Goal: Task Accomplishment & Management: Complete application form

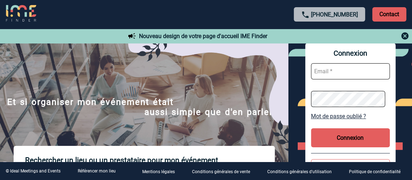
drag, startPoint x: 328, startPoint y: 68, endPoint x: 338, endPoint y: 78, distance: 13.4
click at [328, 68] on input "text" at bounding box center [350, 71] width 79 height 16
type input "[PERSON_NAME][EMAIL_ADDRESS][DOMAIN_NAME]"
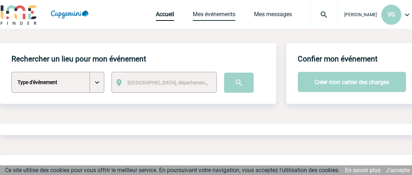
click at [216, 12] on link "Mes événements" at bounding box center [214, 16] width 43 height 10
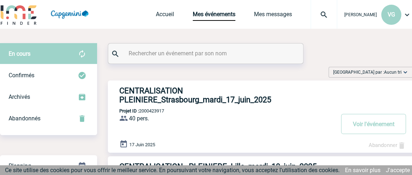
click at [163, 94] on h3 "CENTRALISATION PLEINIERE_Strasbourg_mardi_17_juin_2025" at bounding box center [226, 95] width 215 height 18
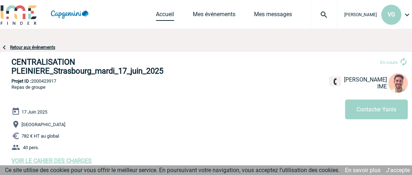
click at [160, 13] on link "Accueil" at bounding box center [165, 16] width 18 height 10
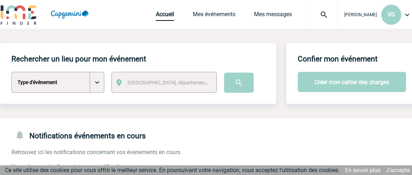
click at [96, 80] on select "Type d'évènement Séminaire avec nuitée Séminaire sans nuitée Repas de groupe Te…" at bounding box center [57, 82] width 93 height 21
click at [11, 72] on select "Type d'évènement Séminaire avec nuitée Séminaire sans nuitée Repas de groupe Te…" at bounding box center [57, 82] width 93 height 21
click at [94, 77] on select "Type d'évènement Séminaire avec nuitée Séminaire sans nuitée Repas de groupe Te…" at bounding box center [57, 82] width 93 height 21
select select "3"
click at [11, 72] on select "Type d'évènement Séminaire avec nuitée Séminaire sans nuitée Repas de groupe Te…" at bounding box center [57, 82] width 93 height 21
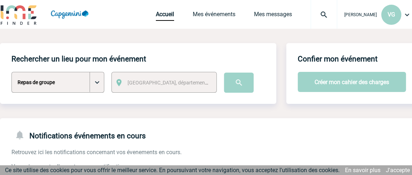
click at [152, 80] on span "Ville, département, région..." at bounding box center [178, 83] width 100 height 6
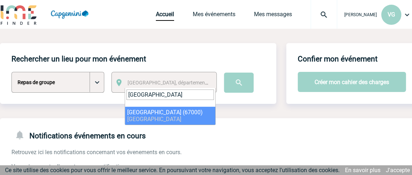
type input "strasbourg"
select select "19042"
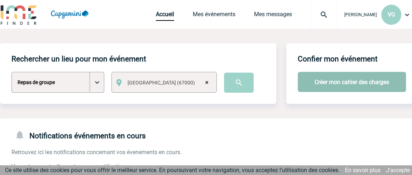
click at [336, 82] on button "Créer mon cahier des charges" at bounding box center [352, 82] width 108 height 20
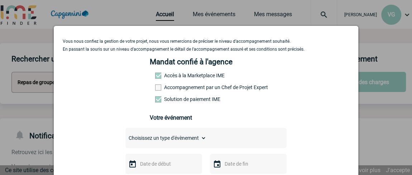
scroll to position [32, 0]
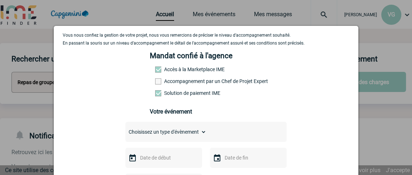
click at [195, 134] on select "Choisissez un type d'évènement Séminaire avec nuitée Séminaire sans nuitée Repa…" at bounding box center [165, 132] width 81 height 10
select select "3"
click at [125, 129] on select "Choisissez un type d'évènement Séminaire avec nuitée Séminaire sans nuitée Repa…" at bounding box center [165, 132] width 81 height 10
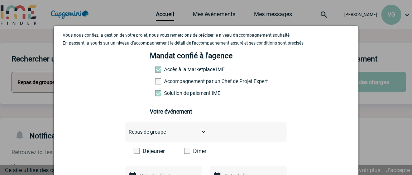
scroll to position [65, 0]
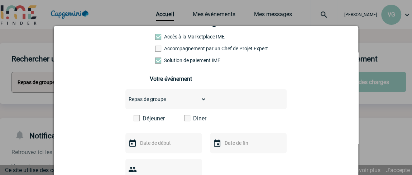
click at [185, 118] on span at bounding box center [187, 118] width 6 height 6
click at [0, 0] on input "Diner" at bounding box center [0, 0] width 0 height 0
click at [133, 145] on img at bounding box center [132, 143] width 9 height 9
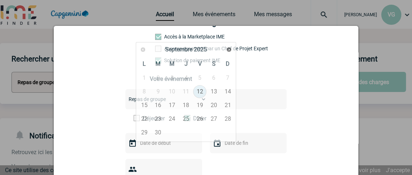
click at [144, 145] on input "text" at bounding box center [162, 142] width 49 height 9
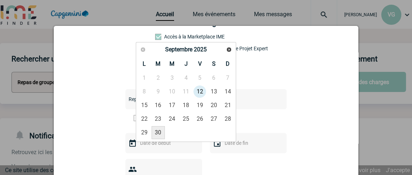
click at [162, 129] on link "30" at bounding box center [158, 132] width 13 height 13
type input "30-09-2025"
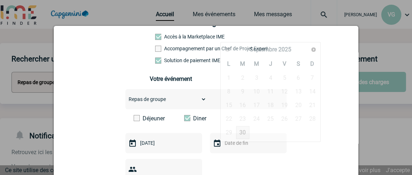
click at [224, 143] on input "text" at bounding box center [247, 142] width 49 height 9
click at [240, 131] on link "30" at bounding box center [242, 132] width 13 height 13
type input "30-09-2025"
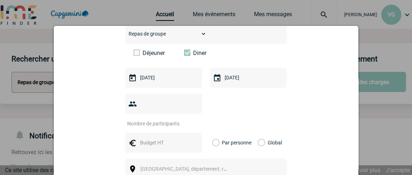
click at [146, 119] on input "number" at bounding box center [158, 123] width 67 height 9
type input "17"
click at [151, 138] on input "text" at bounding box center [162, 142] width 49 height 9
type input "363,64"
click at [262, 132] on div "Global" at bounding box center [269, 142] width 24 height 20
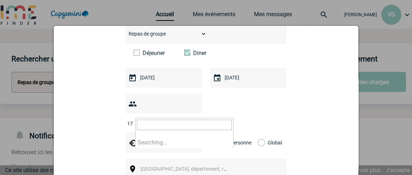
click at [182, 166] on span "Ville, département, région..." at bounding box center [190, 169] width 100 height 6
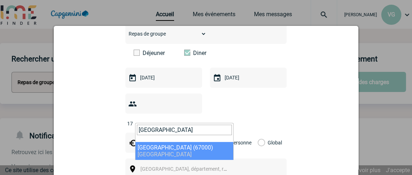
type input "STRASBOURG"
select select "19042"
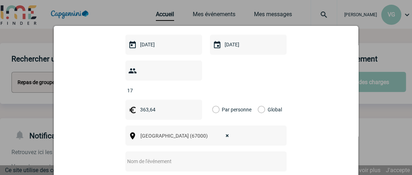
scroll to position [195, 0]
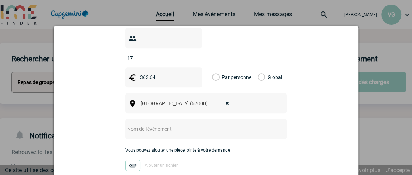
click at [170, 124] on input "text" at bounding box center [196, 128] width 142 height 9
type input "p"
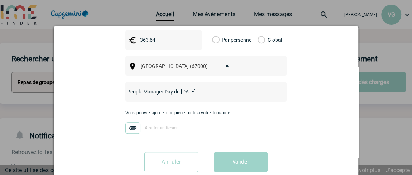
scroll to position [233, 0]
type input "People Manager Day du 30 septembre 2025"
click at [128, 121] on img at bounding box center [132, 126] width 15 height 11
click at [0, 0] on input "Ajouter un fichier" at bounding box center [0, 0] width 0 height 0
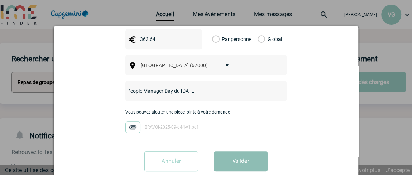
click at [235, 151] on button "Valider" at bounding box center [241, 161] width 54 height 20
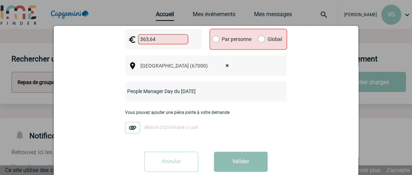
scroll to position [168, 0]
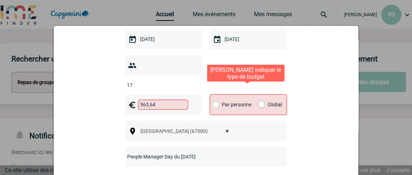
click at [258, 94] on label "Global" at bounding box center [260, 104] width 5 height 20
click at [0, 0] on input "Global" at bounding box center [0, 0] width 0 height 0
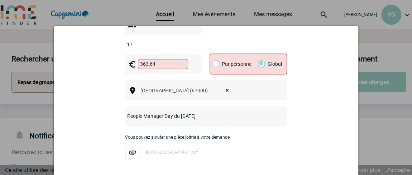
scroll to position [234, 0]
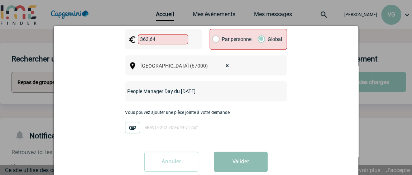
click at [244, 151] on button "Valider" at bounding box center [241, 161] width 54 height 20
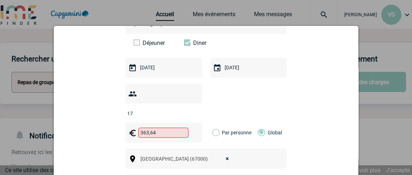
scroll to position [103, 0]
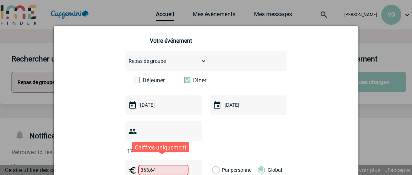
click at [146, 164] on input "363,64" at bounding box center [163, 169] width 50 height 10
drag, startPoint x: 158, startPoint y: 160, endPoint x: 144, endPoint y: 159, distance: 13.6
click at [144, 164] on input "363,64" at bounding box center [163, 169] width 50 height 10
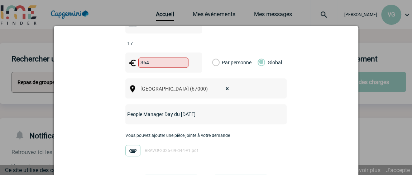
scroll to position [233, 0]
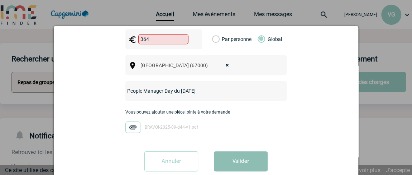
type input "364"
click at [239, 151] on button "Valider" at bounding box center [241, 161] width 54 height 20
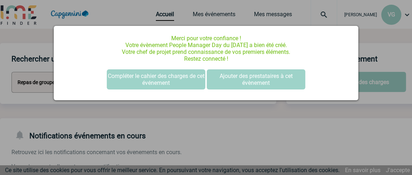
scroll to position [0, 0]
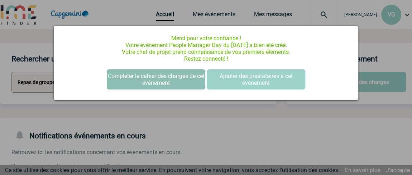
click at [185, 78] on button "Compléter le cahier des charges de cet événement" at bounding box center [156, 79] width 99 height 20
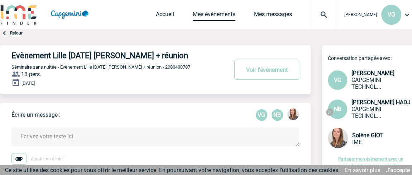
click at [214, 15] on link "Mes événements" at bounding box center [214, 16] width 43 height 10
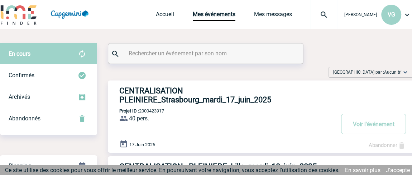
click at [177, 95] on h3 "CENTRALISATION PLEINIERE_Strasbourg_mardi_17_juin_2025" at bounding box center [226, 95] width 215 height 18
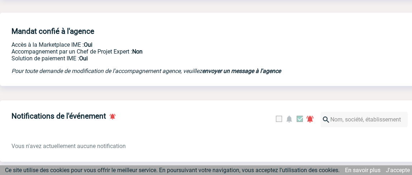
scroll to position [20, 0]
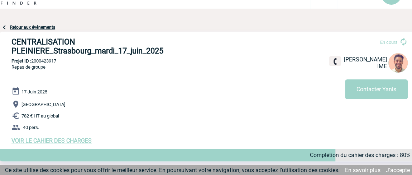
click at [70, 143] on span "VOIR LE CAHIER DES CHARGES" at bounding box center [51, 140] width 80 height 7
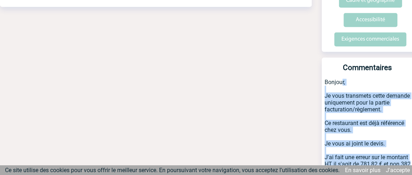
scroll to position [261, 7]
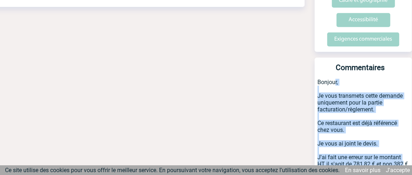
drag, startPoint x: 327, startPoint y: 66, endPoint x: 407, endPoint y: 154, distance: 118.7
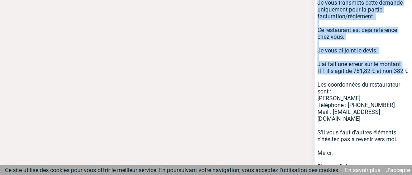
scroll to position [358, 7]
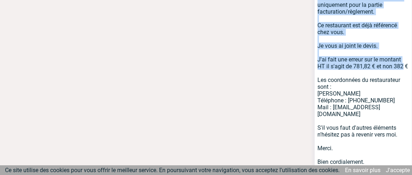
copy p "onjour, Je vous transmets cette demande uniquement pour la partie facturation/r…"
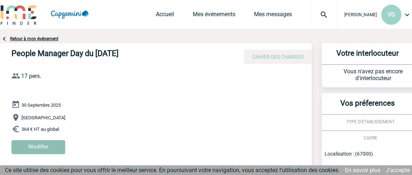
click at [46, 145] on input "Modifier" at bounding box center [38, 147] width 54 height 14
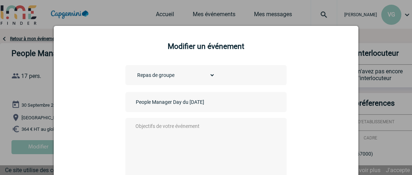
click at [170, 127] on textarea at bounding box center [205, 149] width 142 height 57
paste textarea "onjour, Je vous transmets cette demande uniquement pour la partie facturation/r…"
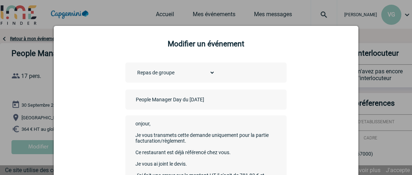
click at [134, 124] on textarea "onjour, Je vous transmets cette demande uniquement pour la partie facturation/r…" at bounding box center [205, 147] width 142 height 57
drag, startPoint x: 133, startPoint y: 155, endPoint x: 230, endPoint y: 156, distance: 97.1
click at [230, 156] on textarea "Bonjour, Je vous transmets cette demande uniquement pour la partie facturation/…" at bounding box center [205, 147] width 142 height 57
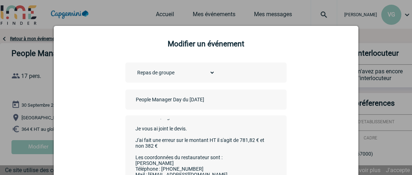
scroll to position [32, 0]
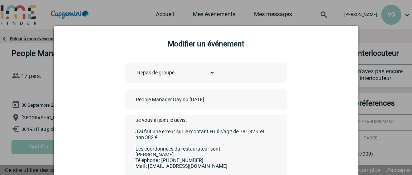
drag, startPoint x: 135, startPoint y: 132, endPoint x: 177, endPoint y: 142, distance: 43.7
click at [238, 139] on textarea "Bonjour, Je vous transmets cette demande uniquement pour la partie facturation/…" at bounding box center [205, 147] width 142 height 57
drag, startPoint x: 171, startPoint y: 143, endPoint x: 166, endPoint y: 140, distance: 6.3
click at [171, 143] on textarea "Bonjour, Je vous transmets cette demande uniquement pour la partie facturation/…" at bounding box center [205, 147] width 142 height 57
drag, startPoint x: 164, startPoint y: 139, endPoint x: 128, endPoint y: 133, distance: 36.8
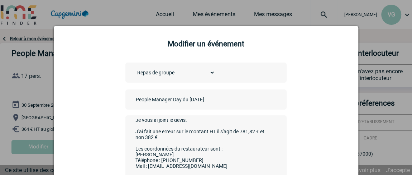
click at [128, 133] on div "Bonjour, Je vous transmets cette demande uniquement pour la partie facturation/…" at bounding box center [205, 148] width 161 height 66
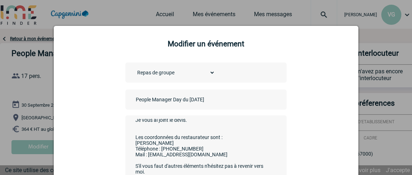
drag, startPoint x: 172, startPoint y: 139, endPoint x: 222, endPoint y: 140, distance: 49.5
click at [222, 140] on textarea "Bonjour, Je vous transmets cette demande uniquement pour la partie facturation/…" at bounding box center [205, 147] width 142 height 57
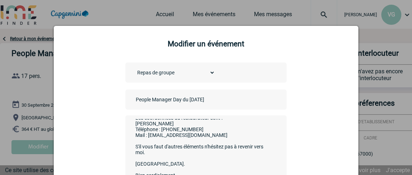
scroll to position [62, 0]
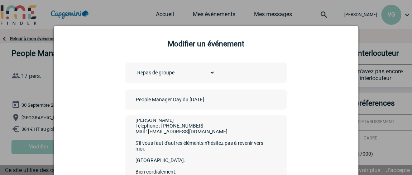
drag, startPoint x: 146, startPoint y: 129, endPoint x: 198, endPoint y: 130, distance: 52.0
click at [198, 130] on textarea "Bonjour, Je vous transmets cette demande uniquement pour la partie facturation/…" at bounding box center [205, 147] width 142 height 57
paste textarea "lucile"
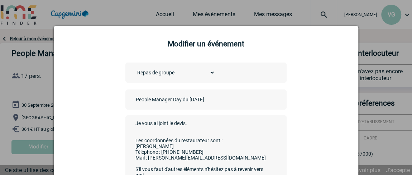
drag, startPoint x: 173, startPoint y: 144, endPoint x: 214, endPoint y: 143, distance: 41.2
click at [214, 143] on textarea "Bonjour, Je vous transmets cette demande uniquement pour la partie facturation/…" at bounding box center [205, 147] width 142 height 57
click at [247, 142] on textarea "Bonjour, Je vous transmets cette demande uniquement pour la partie facturation/…" at bounding box center [205, 147] width 142 height 57
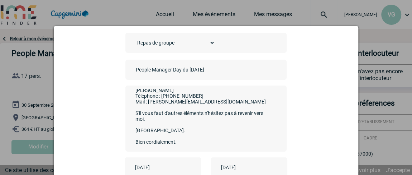
scroll to position [0, 0]
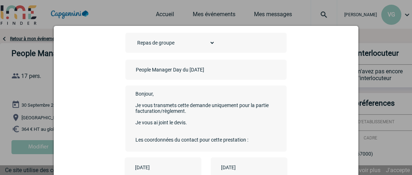
click at [189, 124] on textarea "Bonjour, Je vous transmets cette demande uniquement pour la partie facturation/…" at bounding box center [205, 117] width 142 height 57
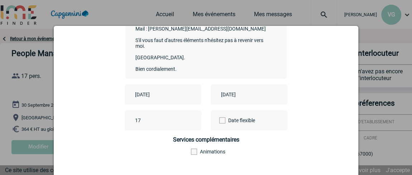
scroll to position [145, 0]
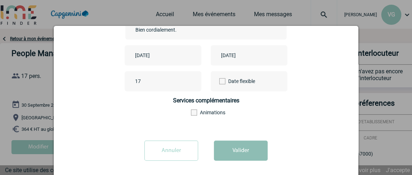
type textarea "Bonjour, Je vous transmets cette demande uniquement pour la partie facturation/…"
click at [250, 151] on button "Valider" at bounding box center [241, 150] width 54 height 20
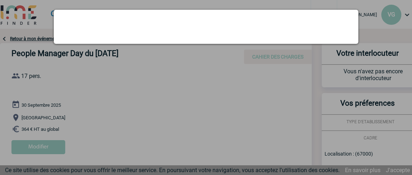
scroll to position [0, 0]
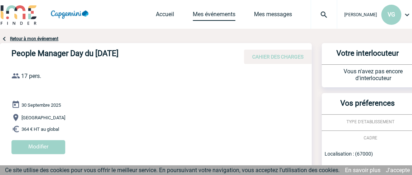
click at [206, 14] on link "Mes événements" at bounding box center [214, 16] width 43 height 10
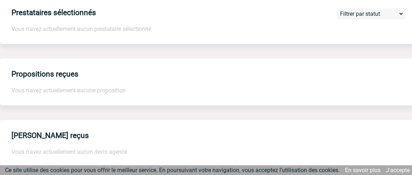
scroll to position [374, 0]
